Goal: Communication & Community: Answer question/provide support

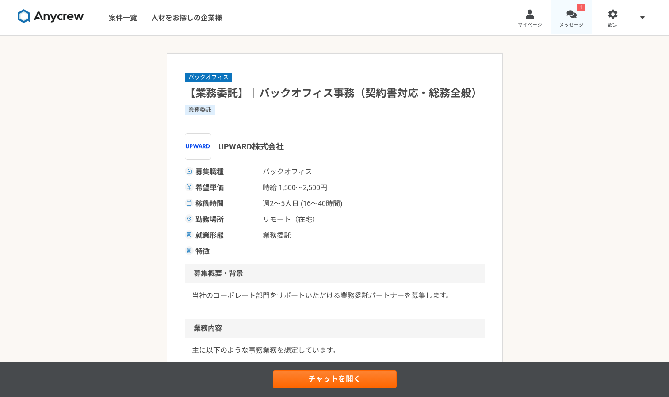
click at [580, 12] on link "1 メッセージ" at bounding box center [572, 17] width 42 height 35
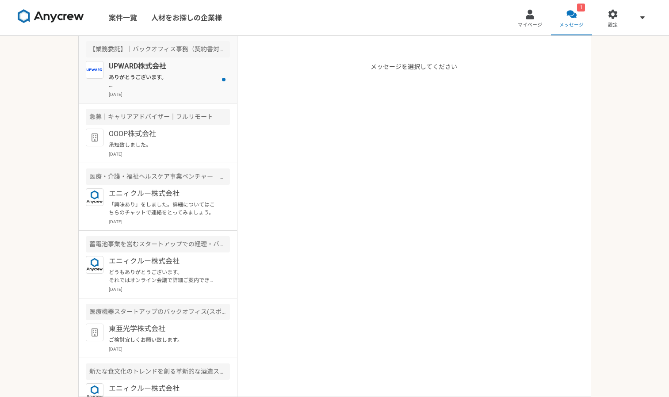
click at [141, 73] on p "ありがとうございます。 ただ今カジュアル面談日程と合わせてメールさせていただきました。 ご確認ください。" at bounding box center [163, 81] width 109 height 16
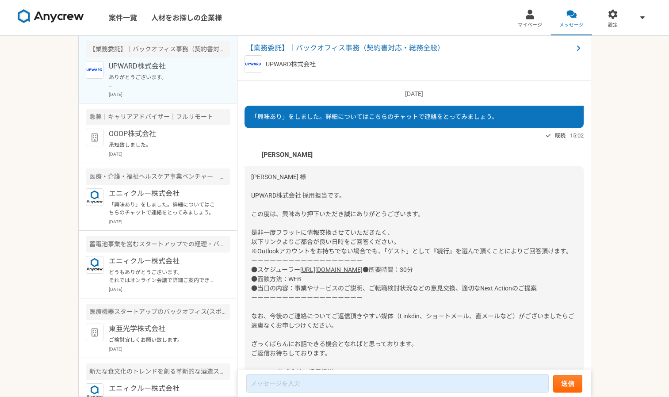
scroll to position [609, 0]
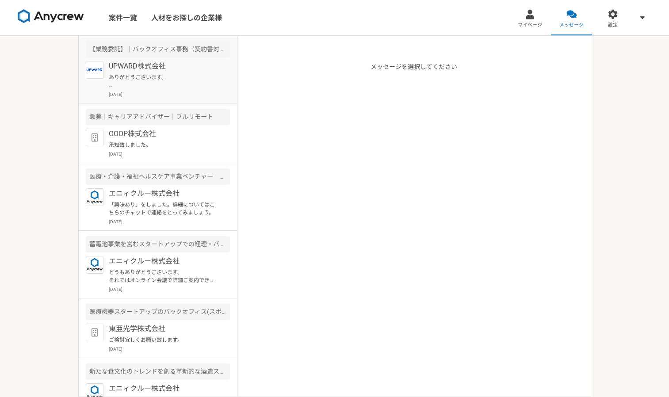
click at [124, 64] on p "UPWARD株式会社" at bounding box center [163, 66] width 109 height 11
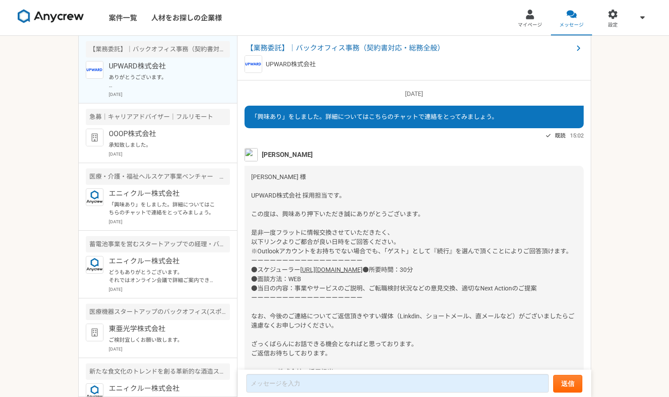
scroll to position [609, 0]
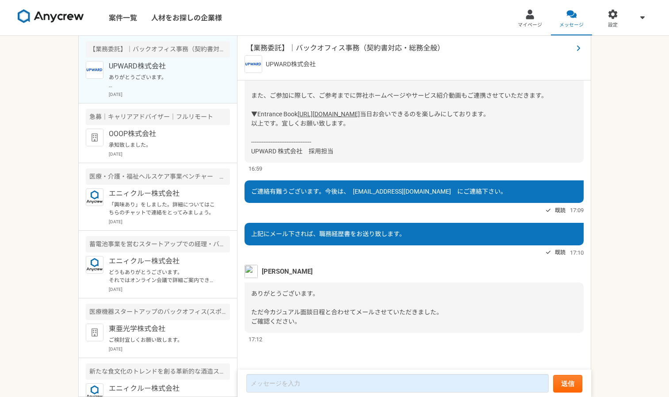
click at [339, 50] on span "【業務委託】｜バックオフィス事務（契約書対応・総務全般）" at bounding box center [409, 48] width 327 height 11
